Goal: Entertainment & Leisure: Consume media (video, audio)

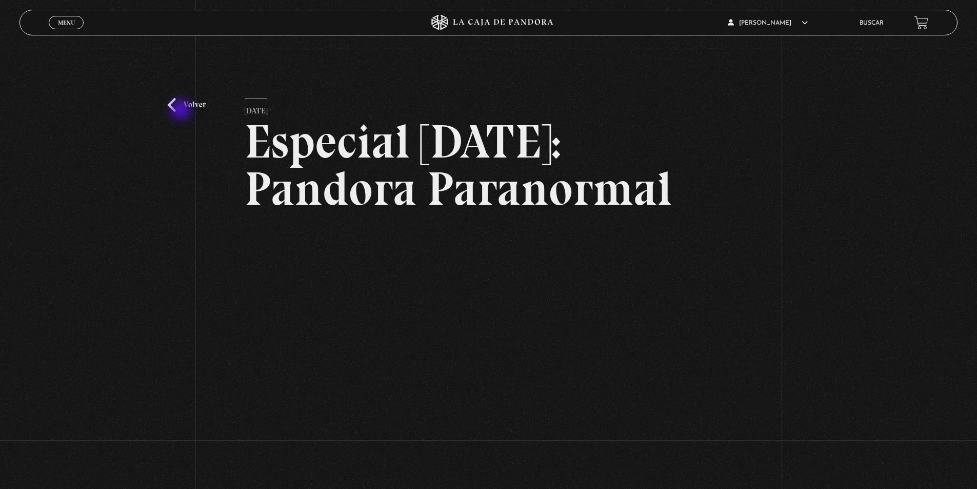
click at [182, 110] on link "Volver" at bounding box center [187, 105] width 38 height 14
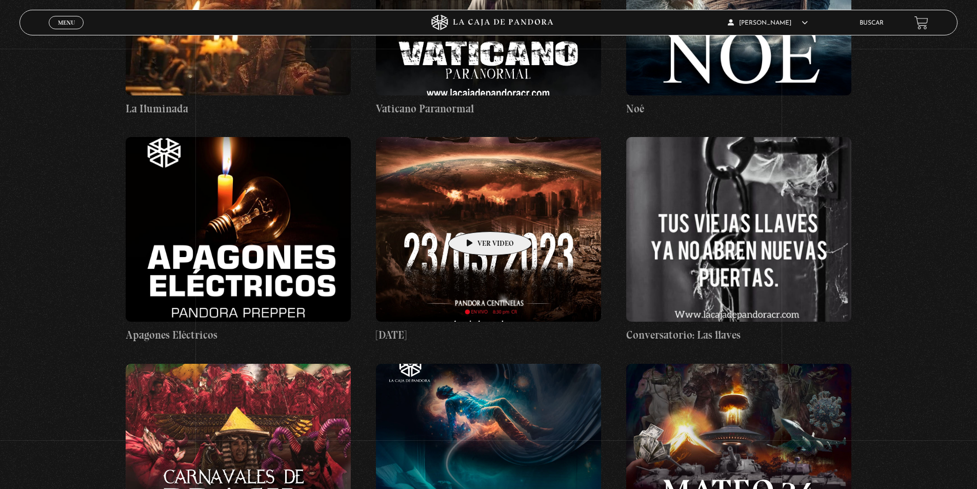
scroll to position [6063, 0]
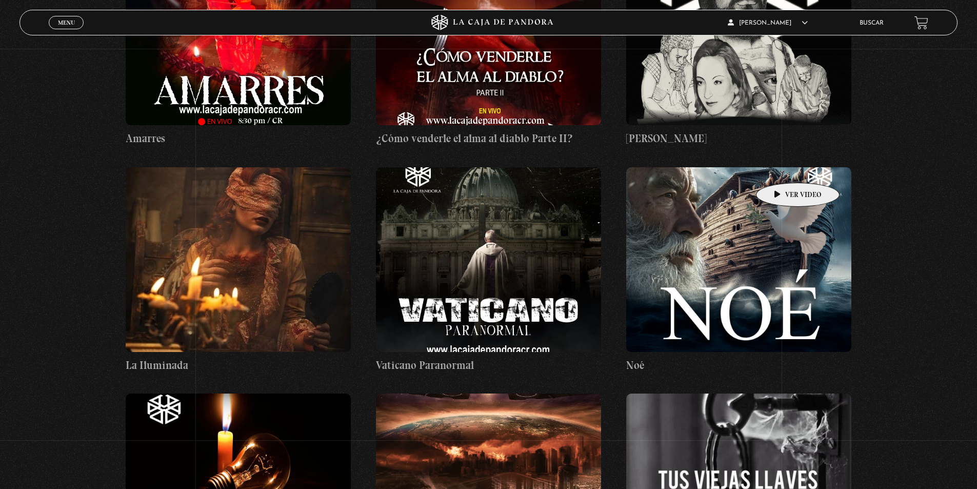
click at [773, 167] on figure at bounding box center [738, 259] width 225 height 185
